Goal: Transaction & Acquisition: Download file/media

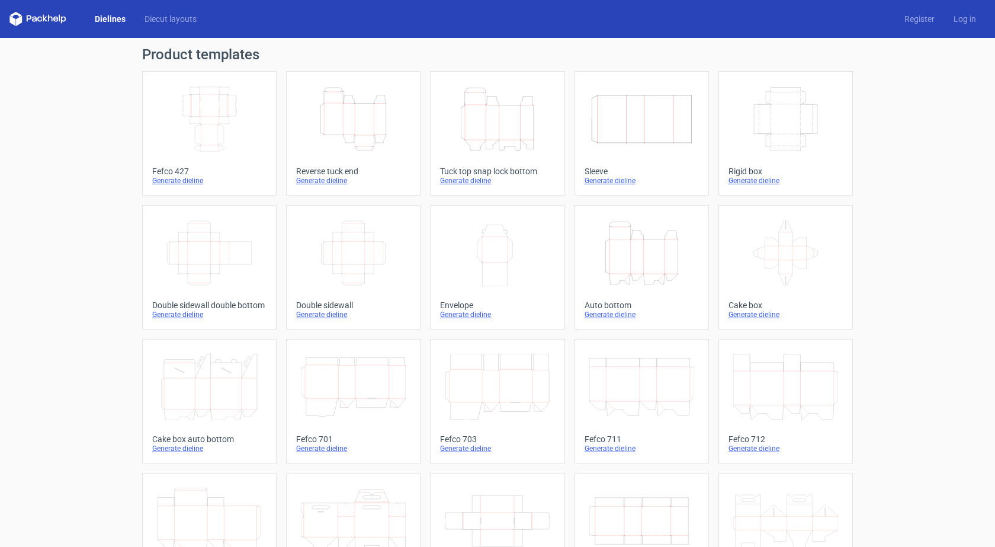
click at [326, 181] on div "Generate dieline" at bounding box center [353, 180] width 114 height 9
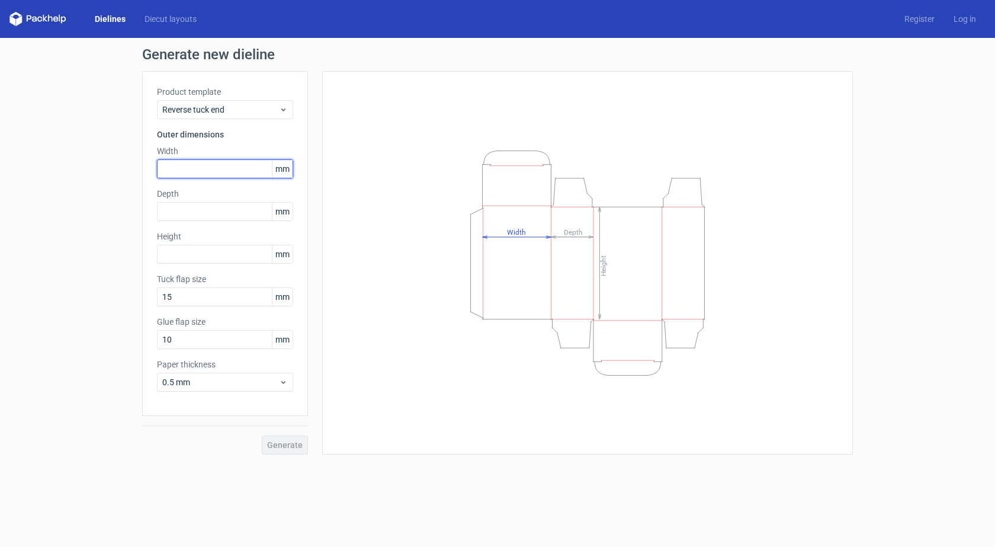
click at [196, 169] on input "text" at bounding box center [225, 168] width 136 height 19
type input "150"
click at [200, 209] on input "text" at bounding box center [225, 211] width 136 height 19
drag, startPoint x: 178, startPoint y: 210, endPoint x: 147, endPoint y: 217, distance: 32.2
click at [147, 217] on div "Product template Reverse tuck end Outer dimensions Width 150 mm Depth 260 mm He…" at bounding box center [225, 243] width 166 height 345
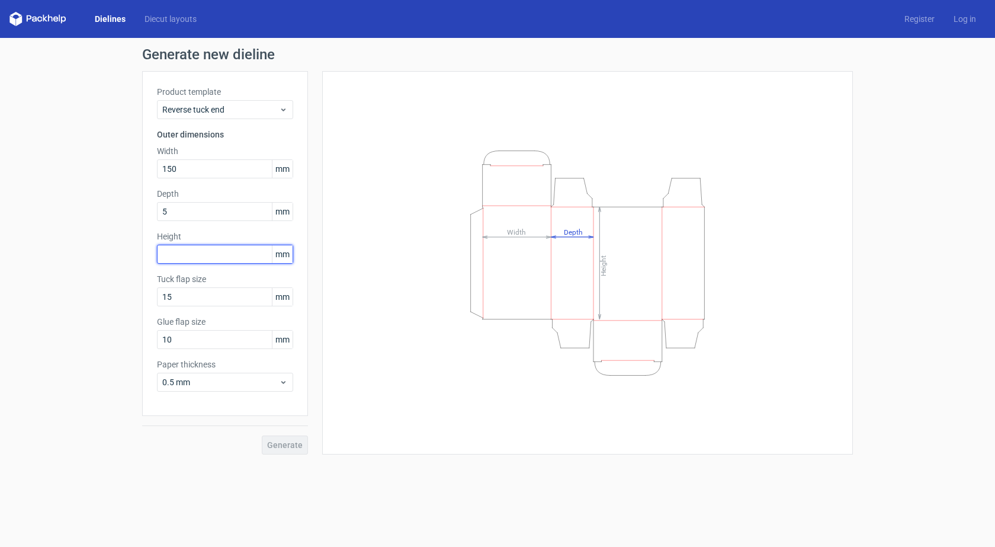
click at [182, 252] on div "Height mm" at bounding box center [225, 246] width 136 height 33
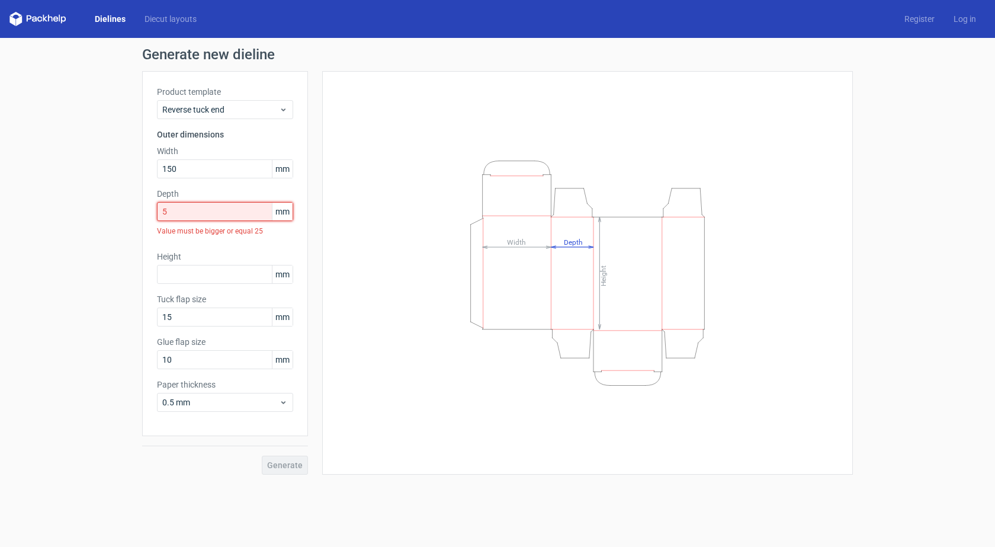
drag, startPoint x: 169, startPoint y: 216, endPoint x: 153, endPoint y: 219, distance: 16.2
click at [152, 219] on div "Product template Reverse tuck end Outer dimensions Width 150 mm Depth 5 mm Valu…" at bounding box center [225, 253] width 166 height 365
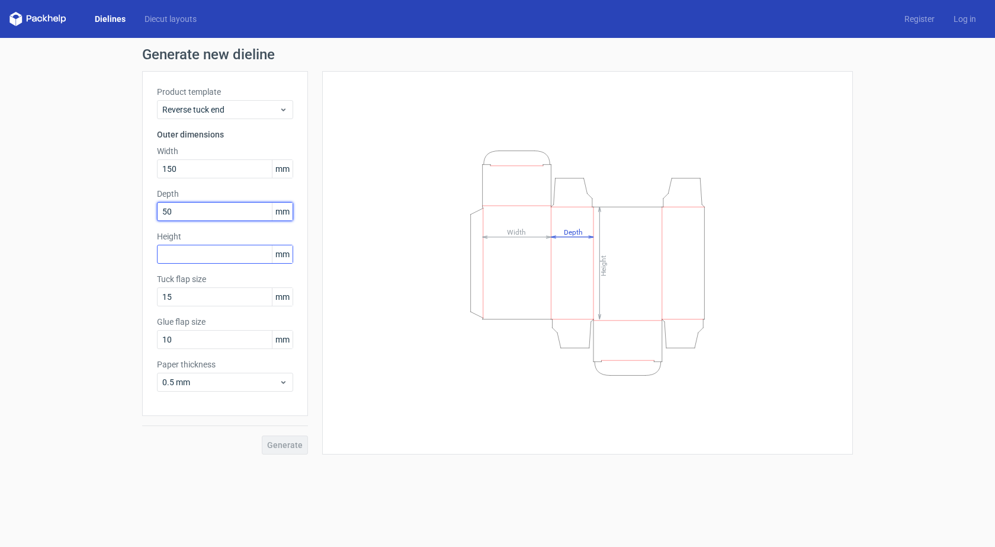
type input "50"
click at [194, 252] on input "text" at bounding box center [225, 254] width 136 height 19
type input "260"
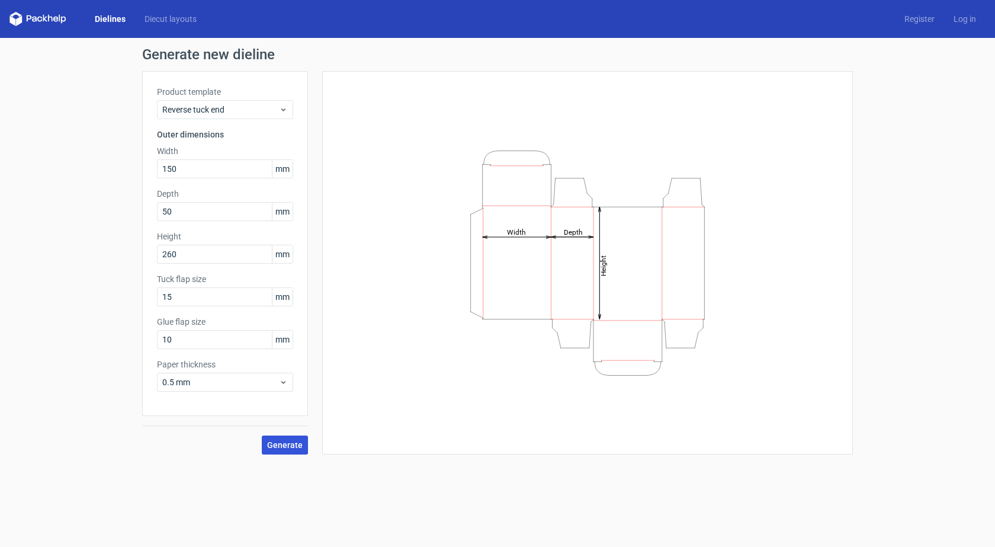
click at [286, 448] on span "Generate" at bounding box center [285, 445] width 36 height 8
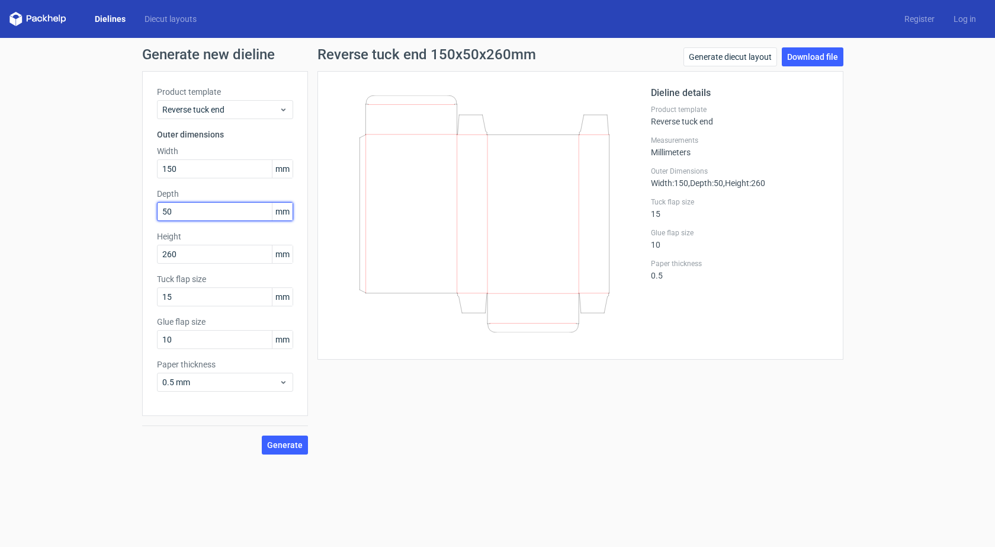
drag, startPoint x: 130, startPoint y: 214, endPoint x: 112, endPoint y: 214, distance: 17.8
click at [112, 214] on div "Generate new dieline Product template Reverse tuck end Outer dimensions Width 1…" at bounding box center [497, 251] width 995 height 426
type input "100"
click at [262, 436] on button "Generate" at bounding box center [285, 445] width 46 height 19
drag, startPoint x: 192, startPoint y: 251, endPoint x: 144, endPoint y: 252, distance: 48.0
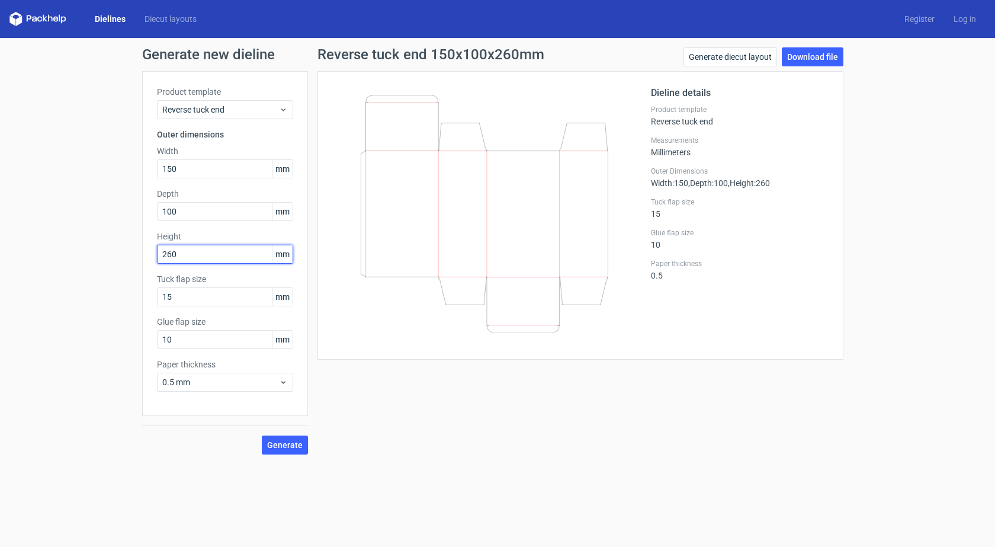
click at [144, 252] on div "Product template Reverse tuck end Outer dimensions Width 150 mm Depth 100 mm He…" at bounding box center [225, 243] width 166 height 345
type input "200"
click at [262, 436] on button "Generate" at bounding box center [285, 445] width 46 height 19
click at [805, 62] on link "Download file" at bounding box center [813, 56] width 62 height 19
